Goal: Task Accomplishment & Management: Use online tool/utility

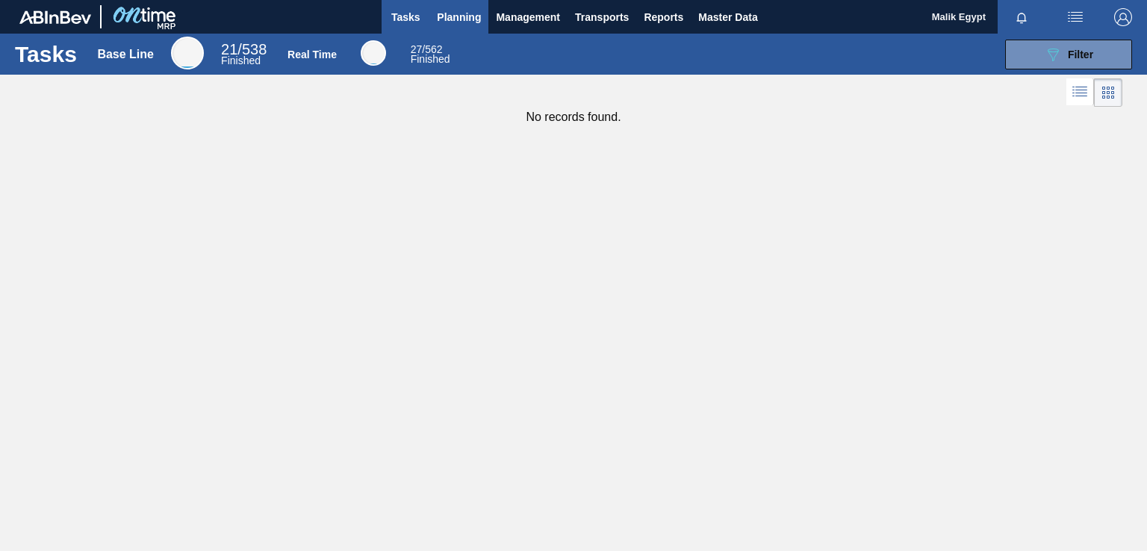
click at [455, 17] on span "Planning" at bounding box center [459, 17] width 44 height 18
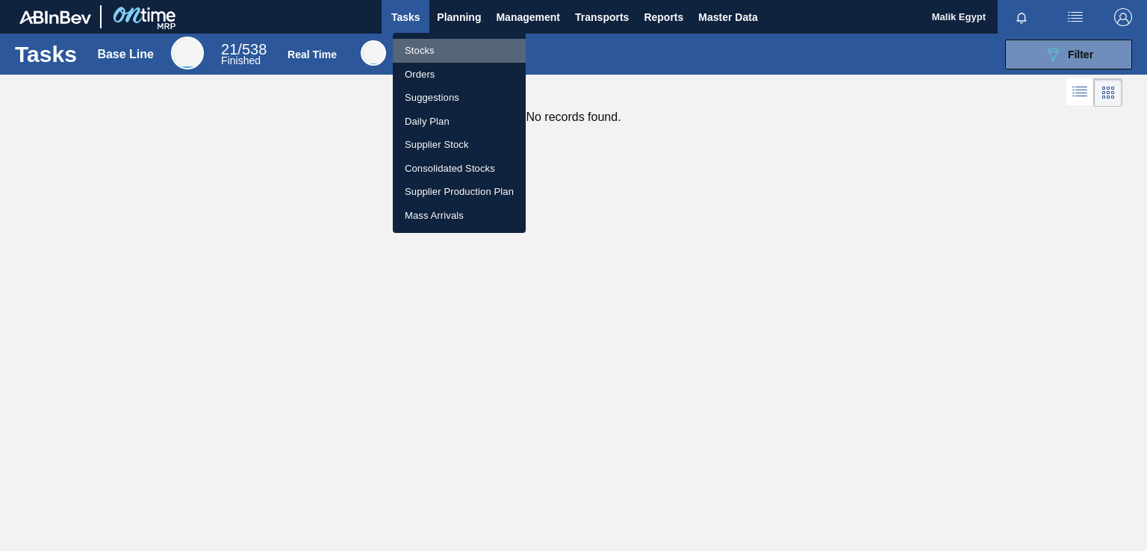
click at [429, 49] on li "Stocks" at bounding box center [459, 51] width 133 height 24
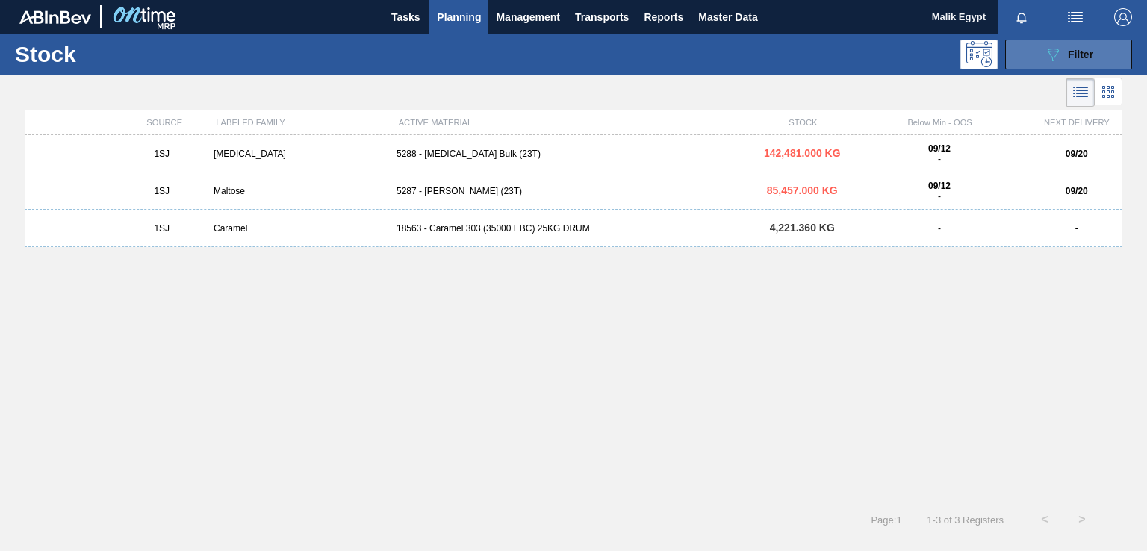
click at [1083, 51] on span "Filter" at bounding box center [1080, 55] width 25 height 12
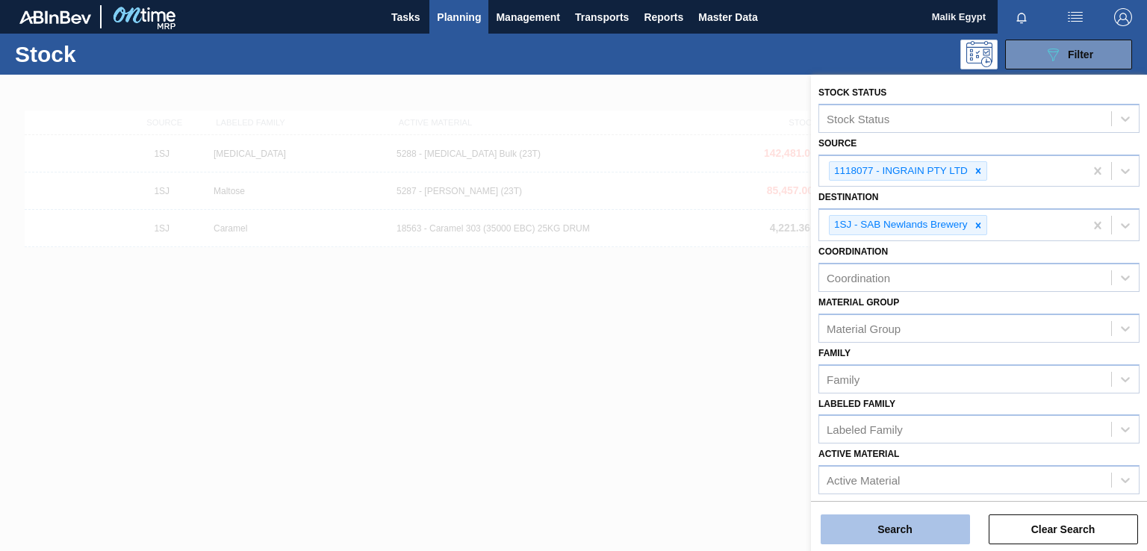
click at [899, 535] on button "Search" at bounding box center [894, 529] width 149 height 30
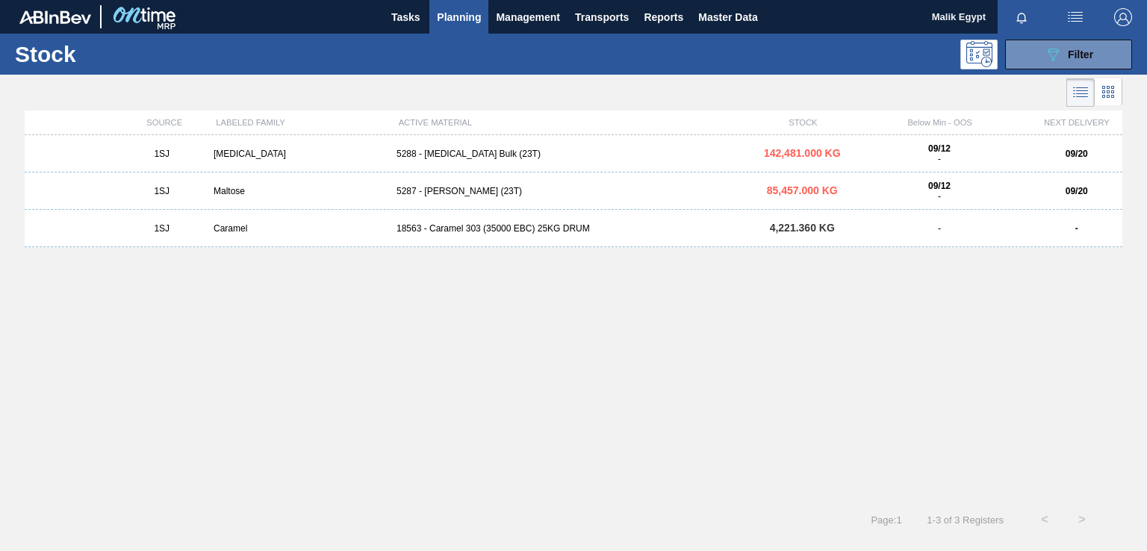
click at [496, 231] on div "18563 - Caramel 303 (35000 EBC) 25KG DRUM" at bounding box center [573, 228] width 366 height 10
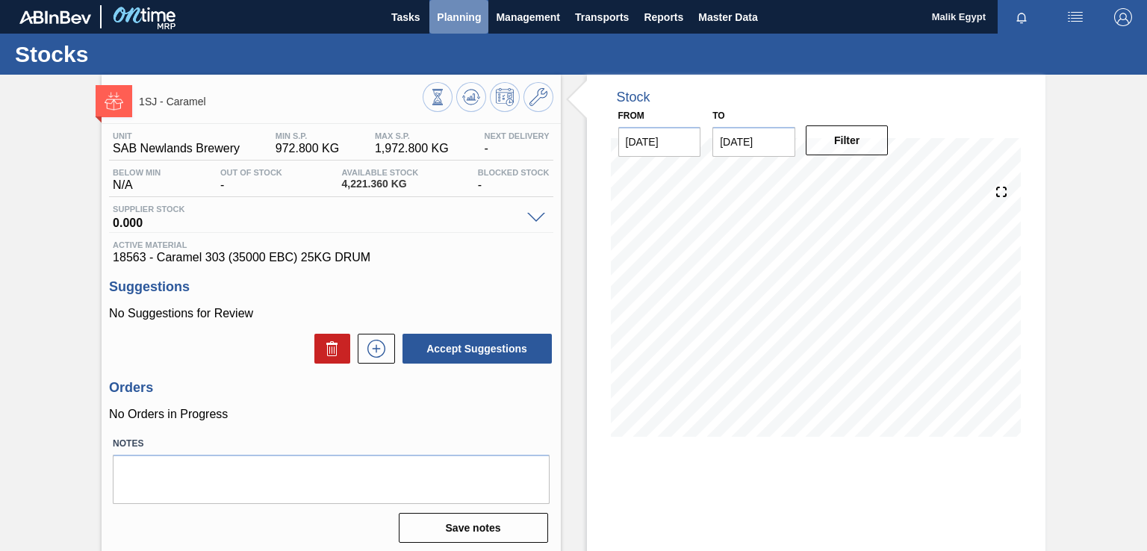
click at [455, 23] on span "Planning" at bounding box center [459, 17] width 44 height 18
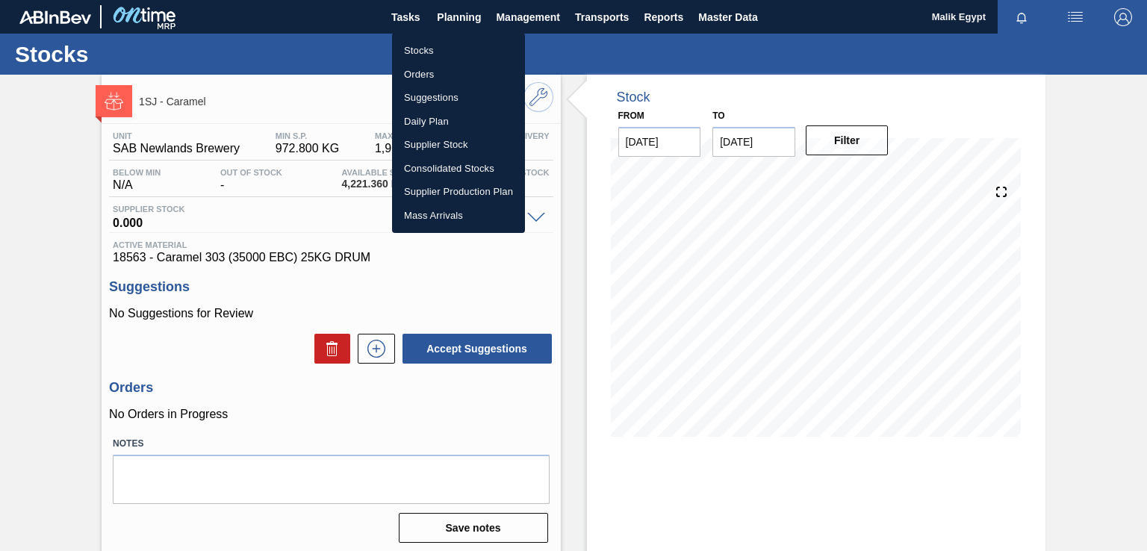
click at [426, 53] on li "Stocks" at bounding box center [458, 51] width 133 height 24
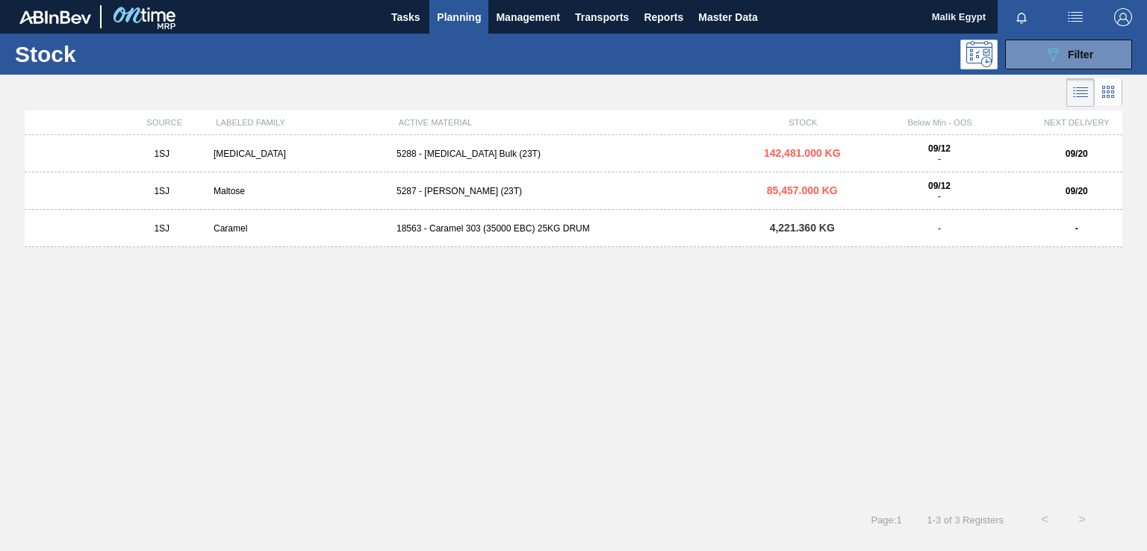
click at [482, 231] on div "18563 - Caramel 303 (35000 EBC) 25KG DRUM" at bounding box center [573, 228] width 366 height 10
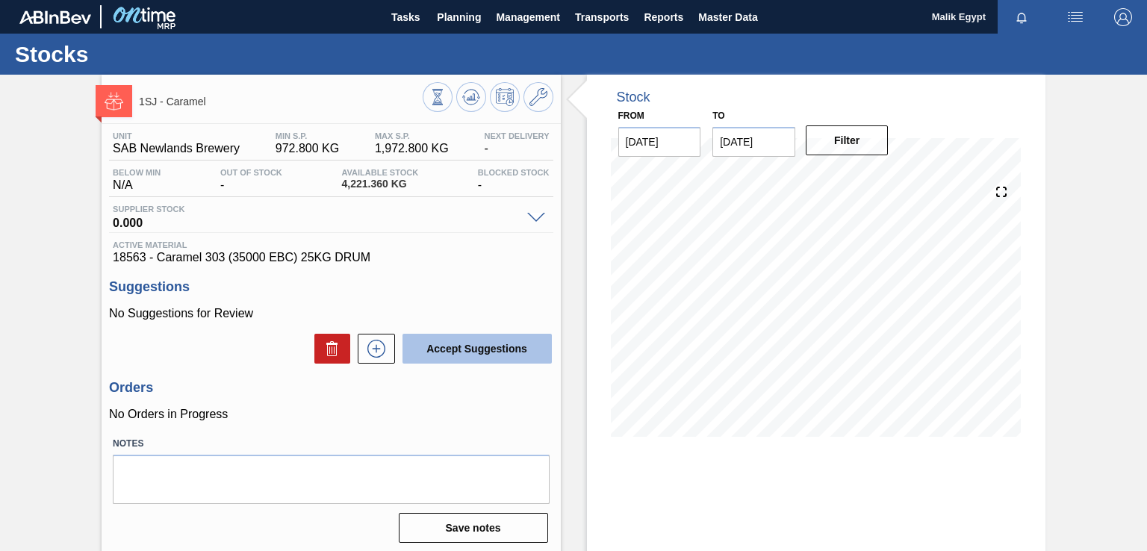
click at [505, 357] on button "Accept Suggestions" at bounding box center [476, 349] width 149 height 30
click at [476, 346] on button "Accept Suggestions" at bounding box center [476, 349] width 149 height 30
click at [514, 395] on h3 "Orders" at bounding box center [330, 388] width 443 height 16
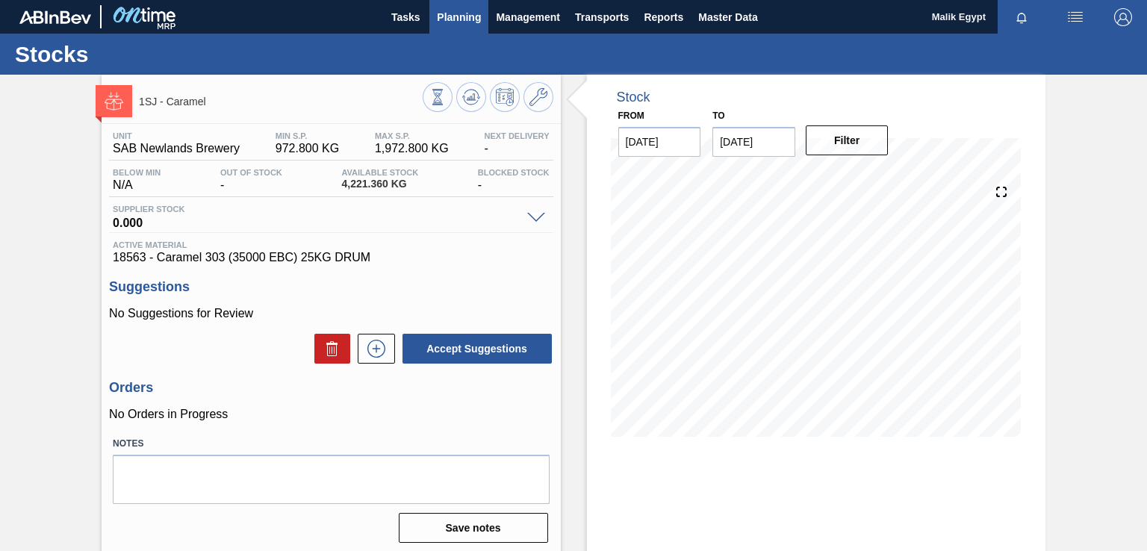
click at [472, 13] on span "Planning" at bounding box center [459, 17] width 44 height 18
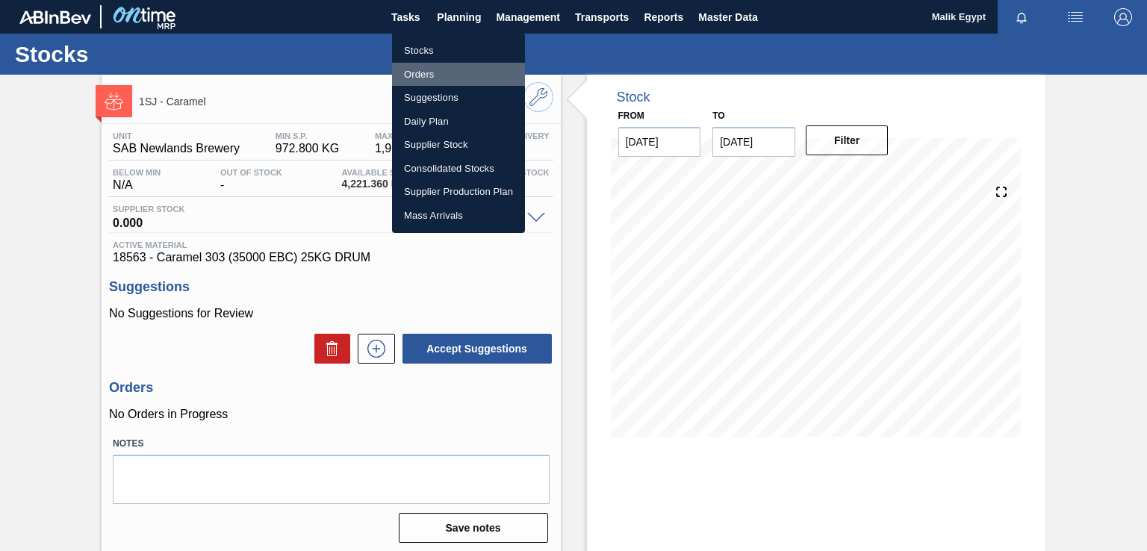
click at [419, 73] on li "Orders" at bounding box center [458, 75] width 133 height 24
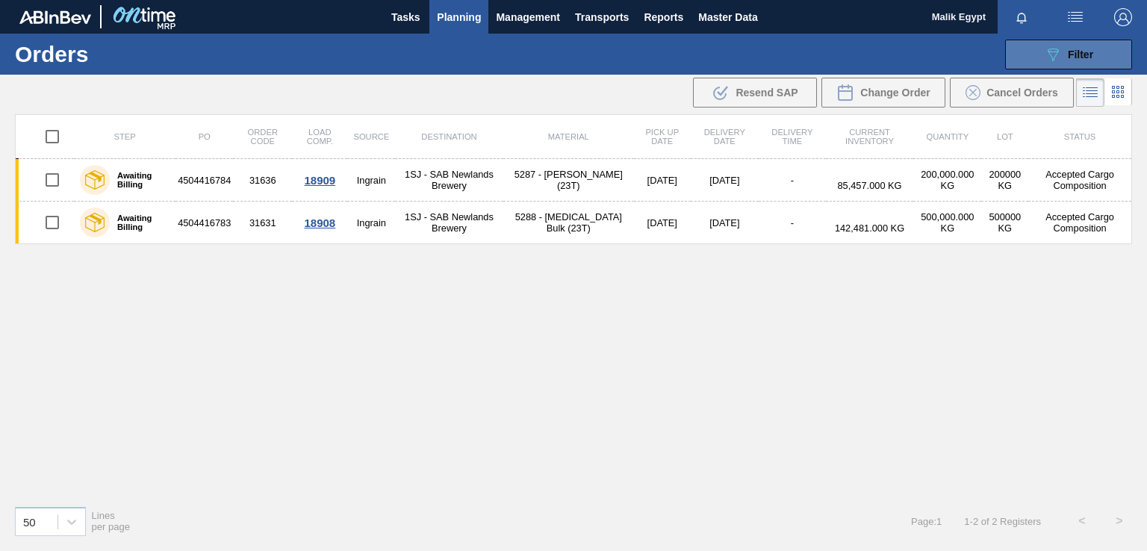
click at [1056, 54] on icon at bounding box center [1052, 55] width 11 height 13
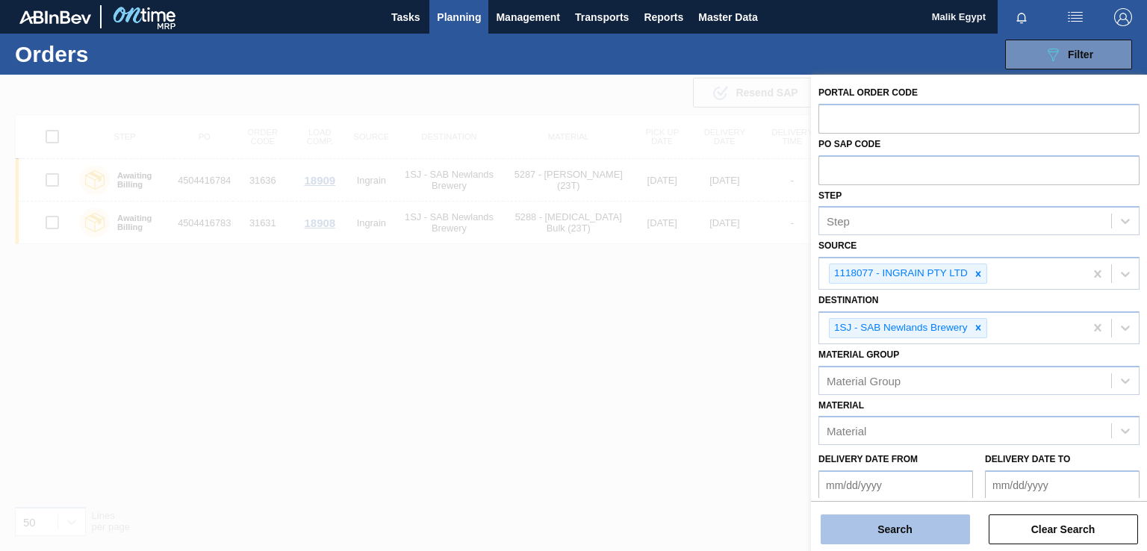
click at [923, 533] on button "Search" at bounding box center [894, 529] width 149 height 30
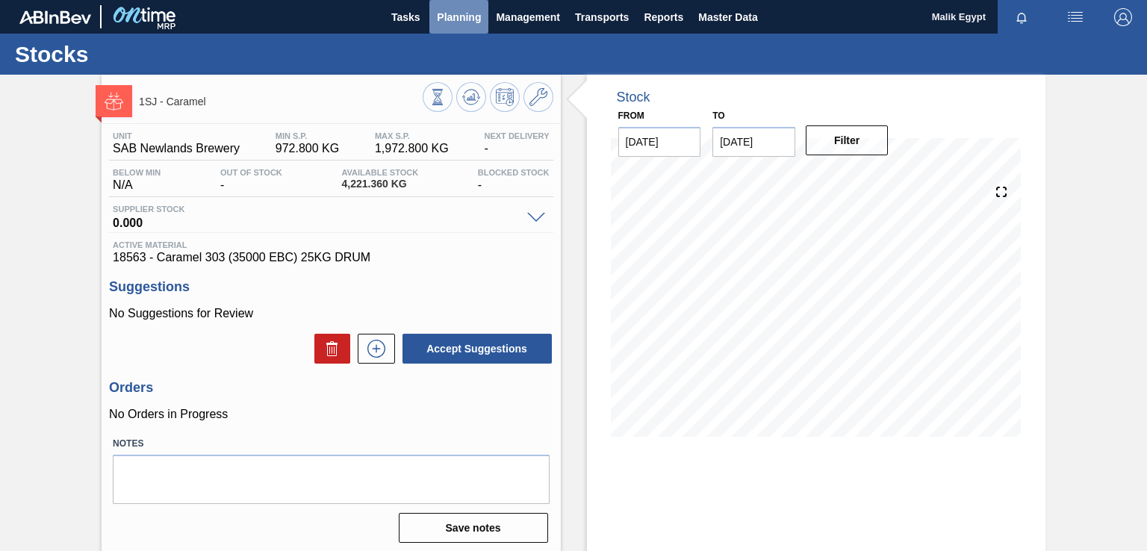
click at [455, 15] on span "Planning" at bounding box center [459, 17] width 44 height 18
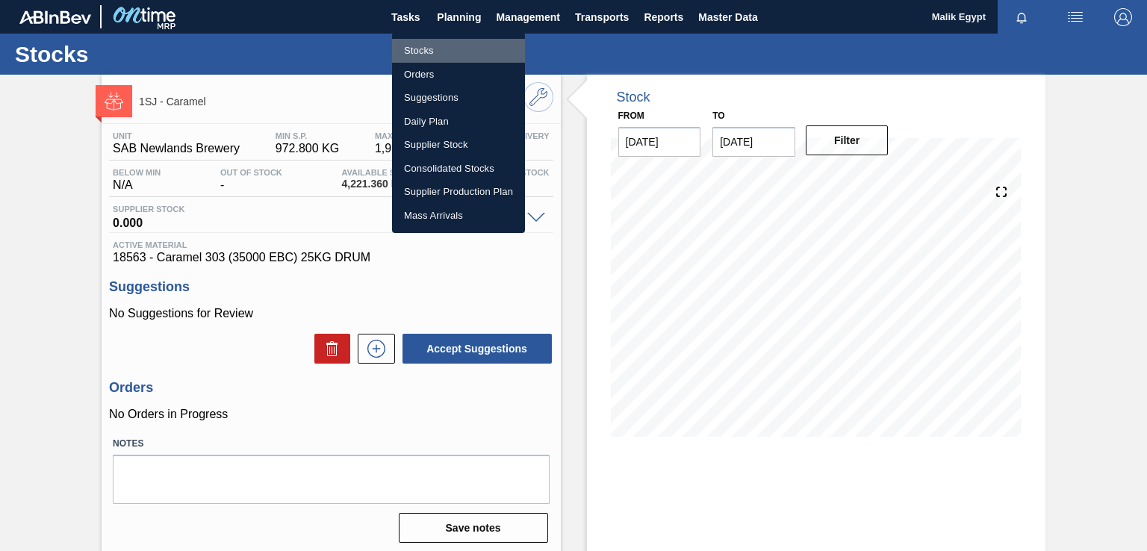
click at [421, 50] on li "Stocks" at bounding box center [458, 51] width 133 height 24
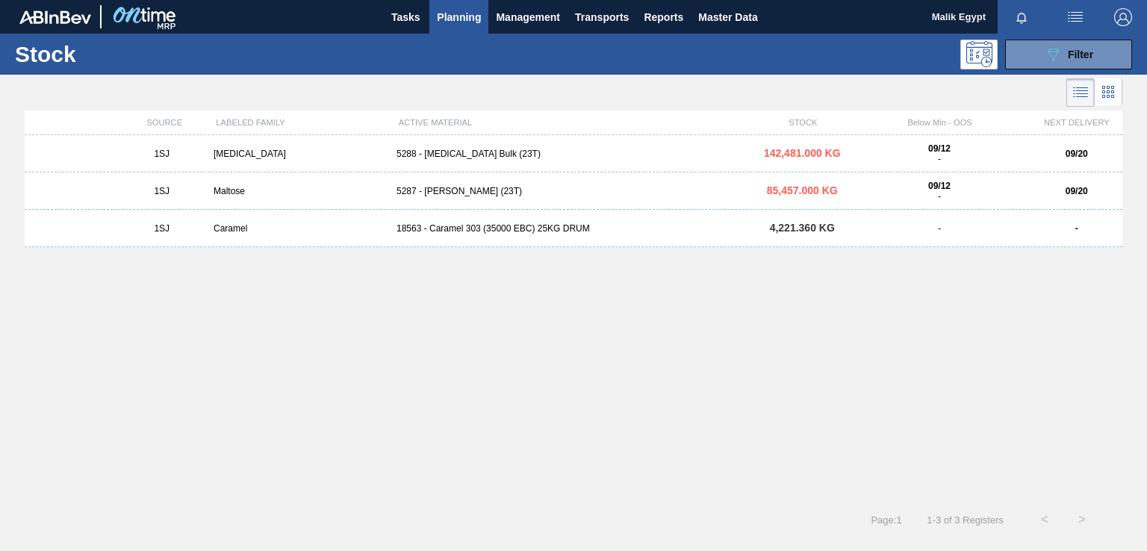
click at [800, 228] on span "4,221.360 KG" at bounding box center [802, 228] width 65 height 12
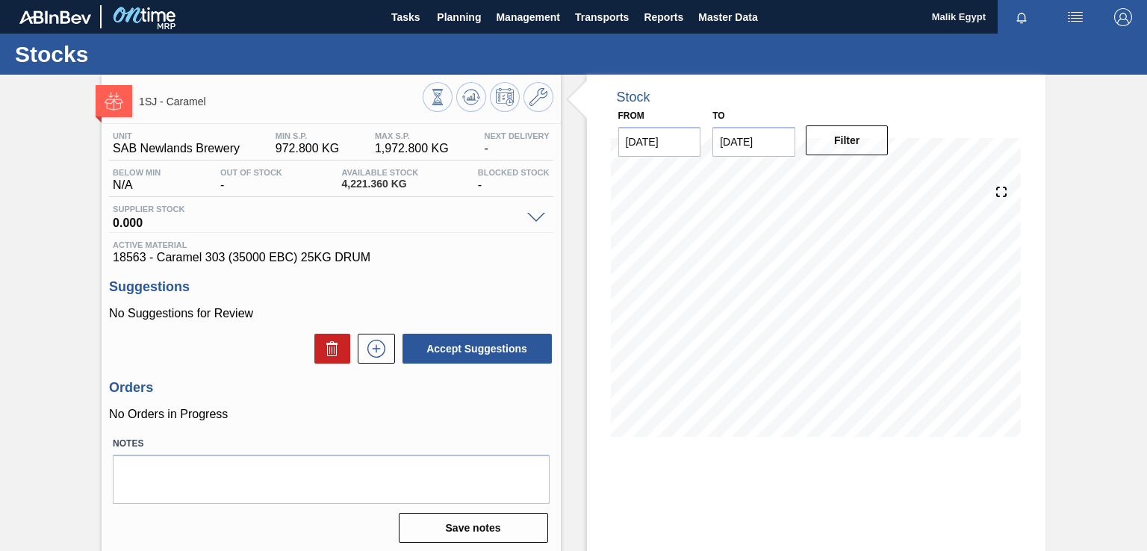
click at [535, 219] on span at bounding box center [536, 218] width 18 height 11
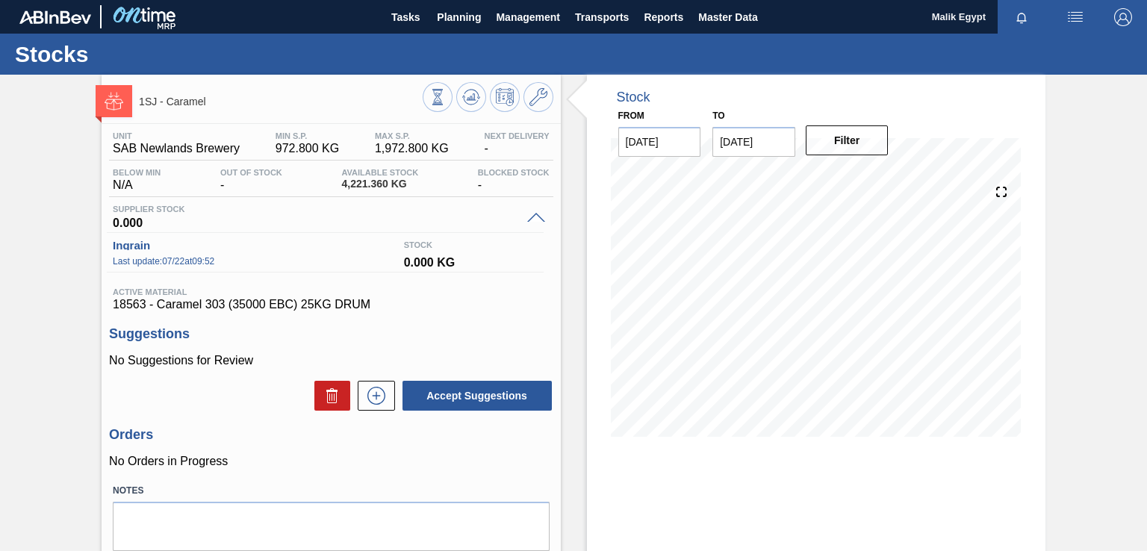
click at [535, 216] on span at bounding box center [536, 218] width 18 height 11
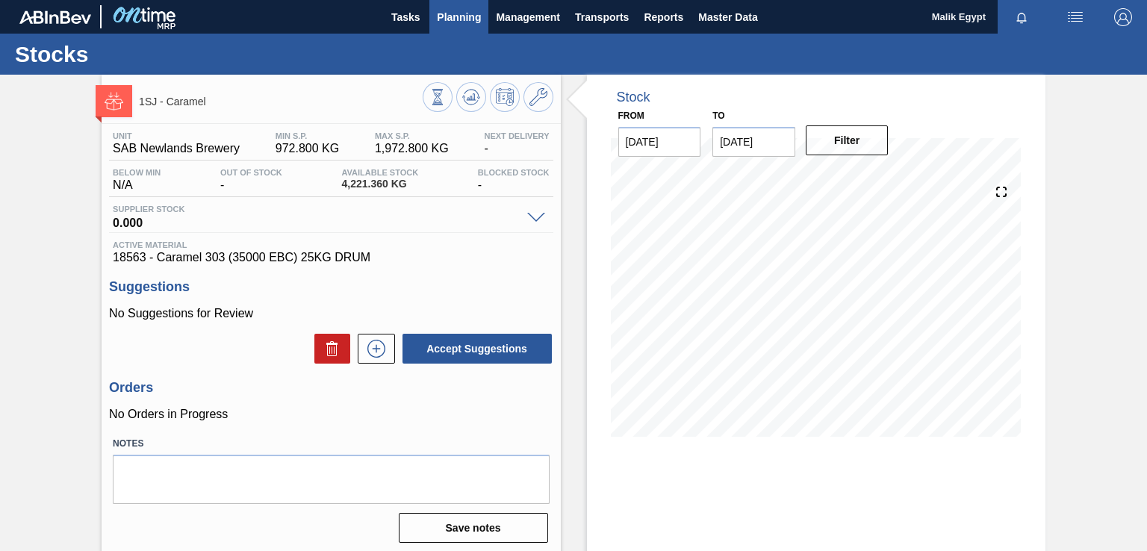
click at [473, 18] on span "Planning" at bounding box center [459, 17] width 44 height 18
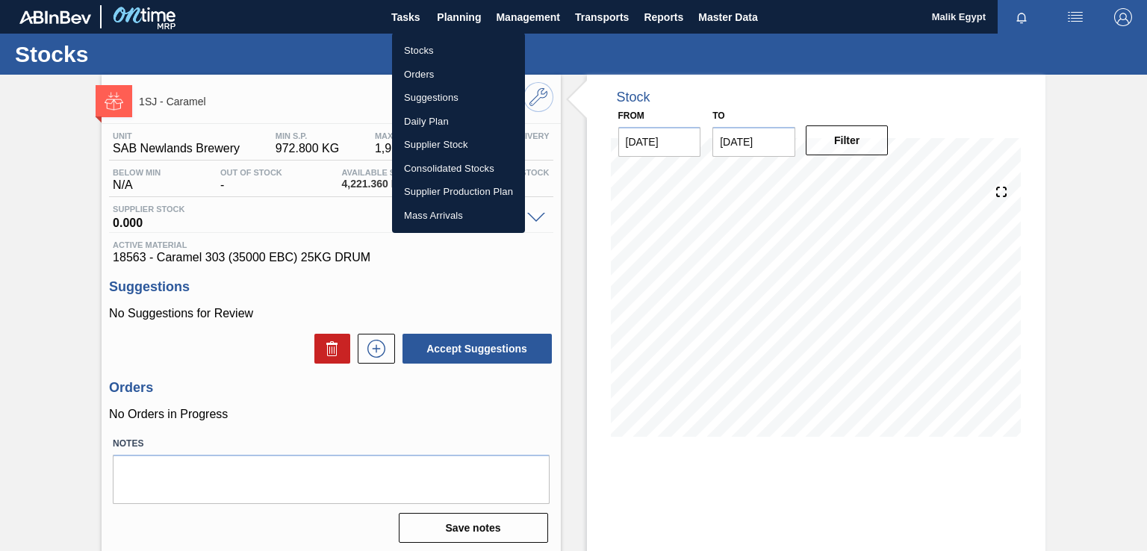
click at [423, 49] on li "Stocks" at bounding box center [458, 51] width 133 height 24
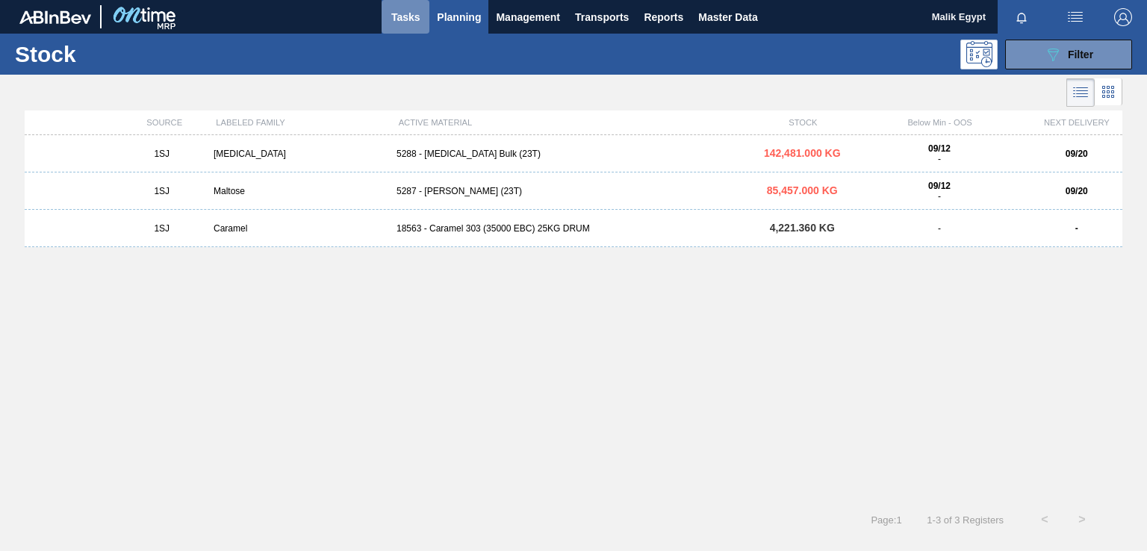
click at [414, 16] on span "Tasks" at bounding box center [405, 17] width 33 height 18
